Goal: Navigation & Orientation: Find specific page/section

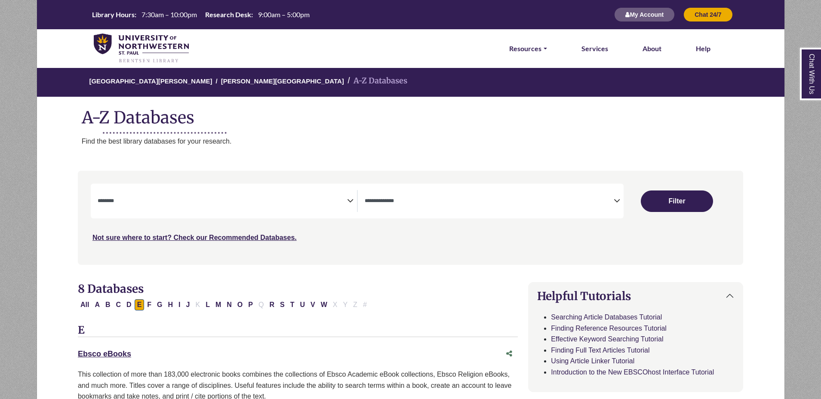
select select "Database Subject Filter"
select select "Database Types Filter"
click at [224, 81] on link "[PERSON_NAME][GEOGRAPHIC_DATA]" at bounding box center [282, 80] width 123 height 9
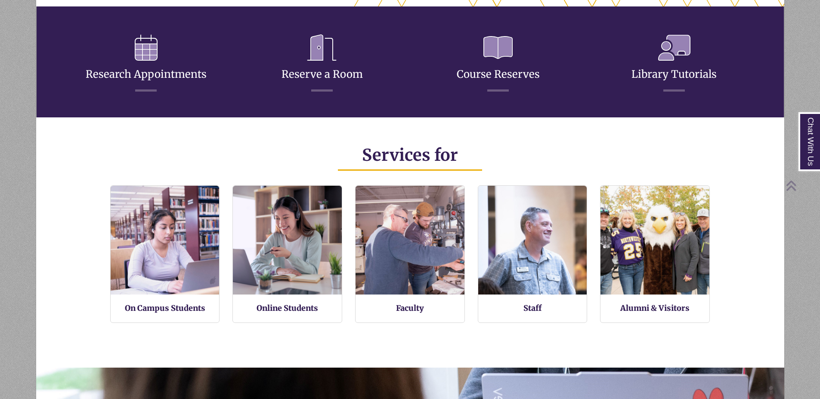
scroll to position [204, 748]
click at [324, 71] on link "Reserve a Room" at bounding box center [321, 64] width 81 height 34
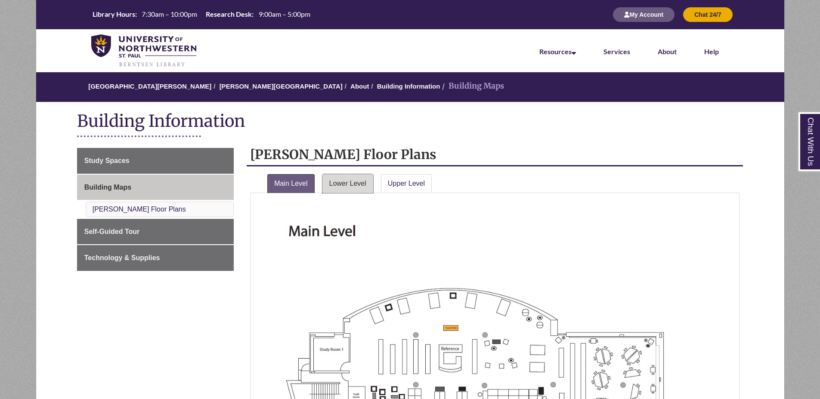
click at [360, 186] on link "Lower Level" at bounding box center [347, 183] width 51 height 19
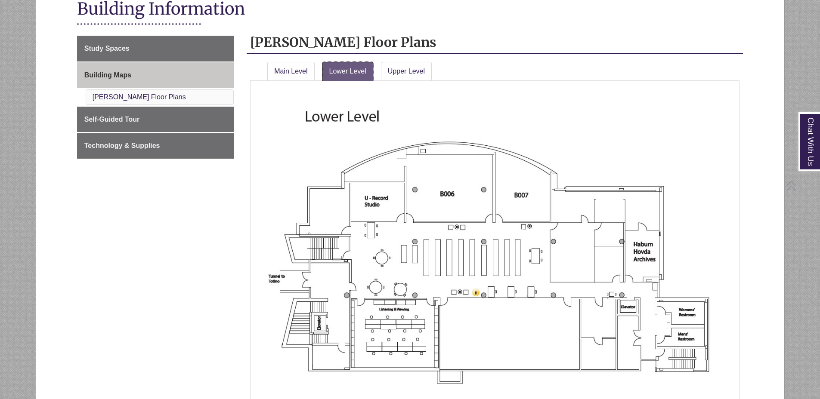
scroll to position [113, 0]
click at [389, 66] on link "Upper Level" at bounding box center [406, 71] width 51 height 19
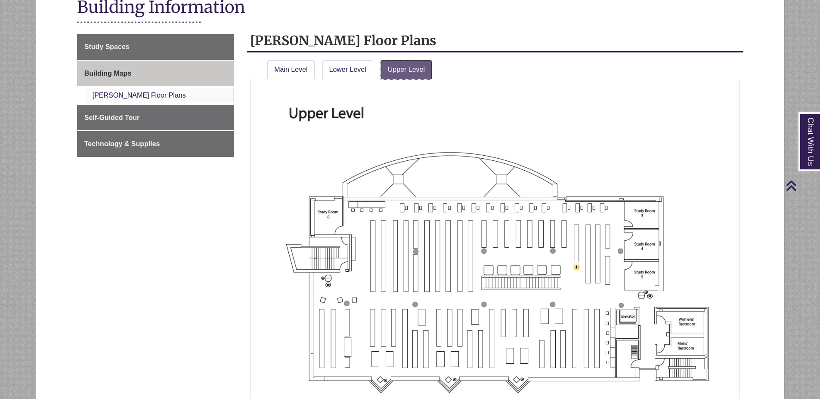
scroll to position [114, 0]
click at [300, 59] on li "Main Level" at bounding box center [291, 67] width 55 height 22
click at [300, 64] on link "Main Level" at bounding box center [290, 69] width 47 height 19
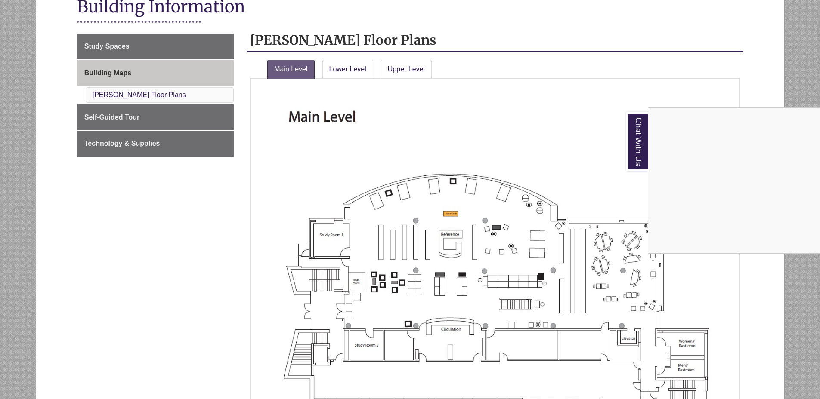
click at [343, 62] on div "Chat With Us" at bounding box center [410, 199] width 820 height 399
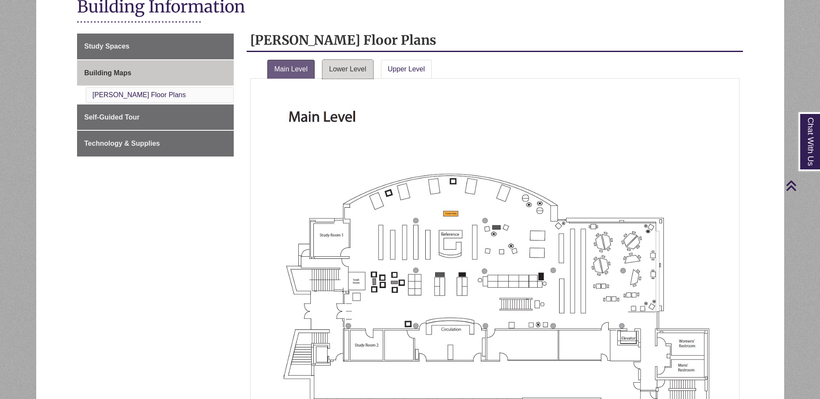
click at [344, 64] on link "Lower Level" at bounding box center [347, 69] width 51 height 19
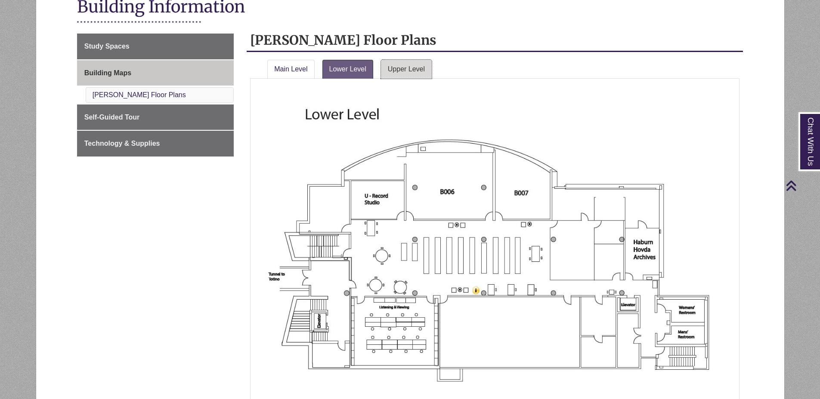
click at [400, 72] on link "Upper Level" at bounding box center [406, 69] width 51 height 19
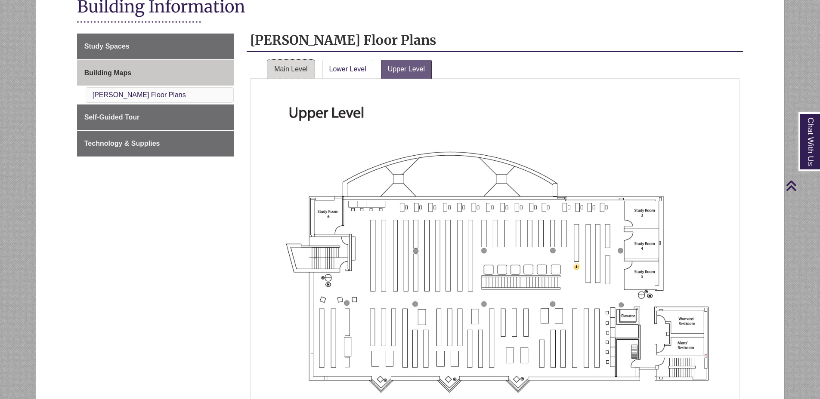
click at [279, 71] on link "Main Level" at bounding box center [290, 69] width 47 height 19
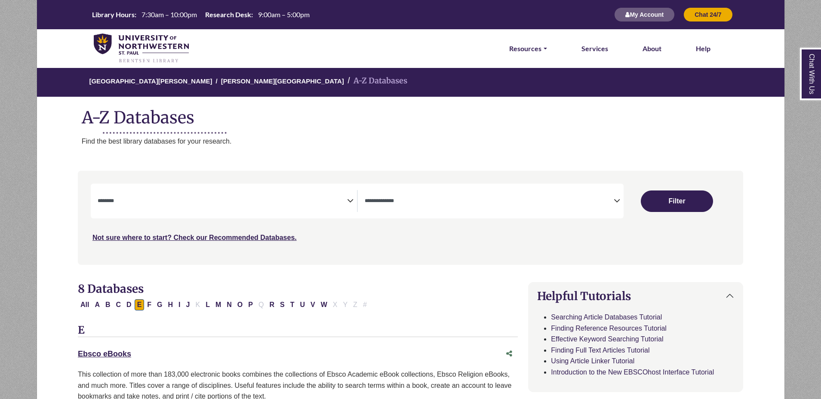
select select "Database Subject Filter"
select select "Database Types Filter"
click at [221, 80] on link "[PERSON_NAME][GEOGRAPHIC_DATA]" at bounding box center [282, 80] width 123 height 9
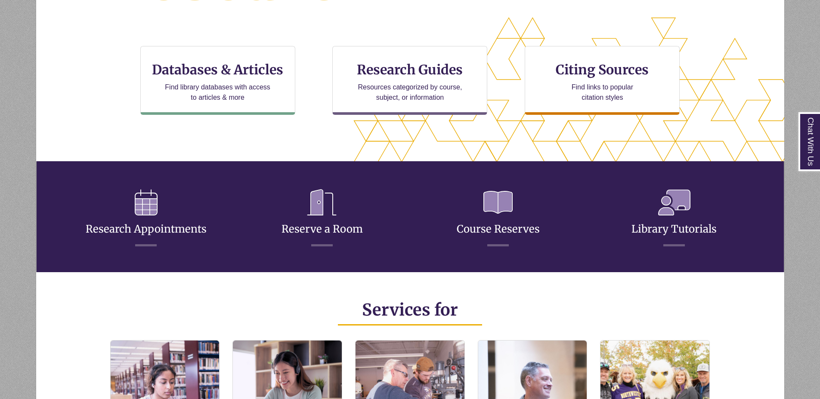
scroll to position [277, 0]
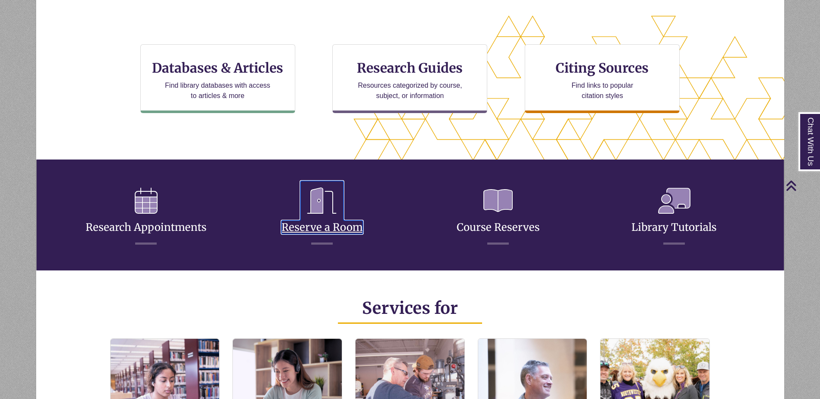
click at [310, 227] on link "Reserve a Room" at bounding box center [321, 217] width 81 height 34
